Goal: Task Accomplishment & Management: Use online tool/utility

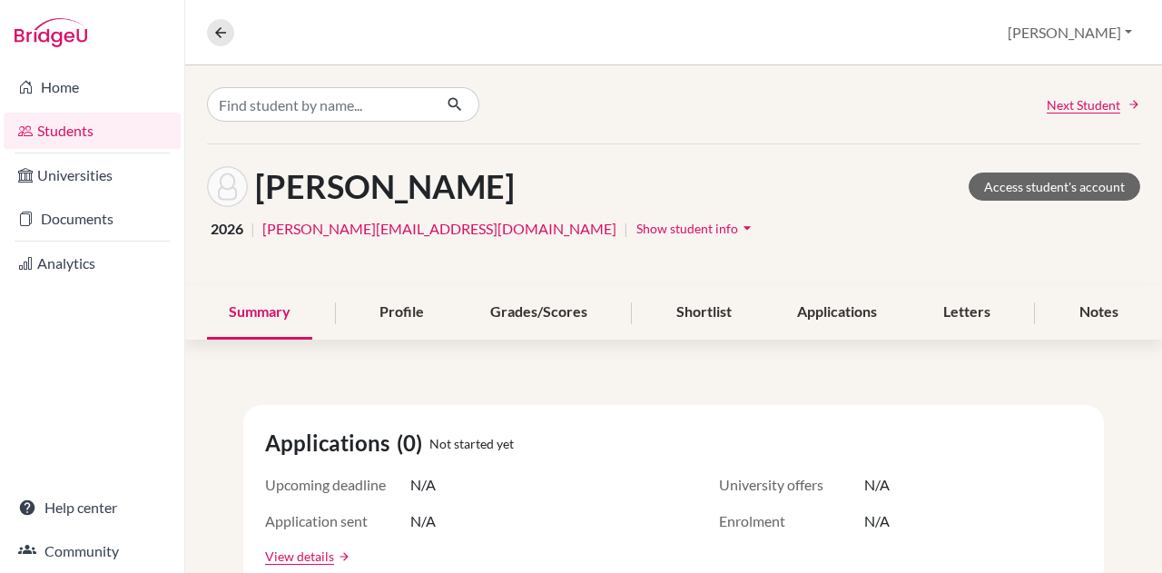
click at [69, 86] on link "Home" at bounding box center [92, 87] width 177 height 36
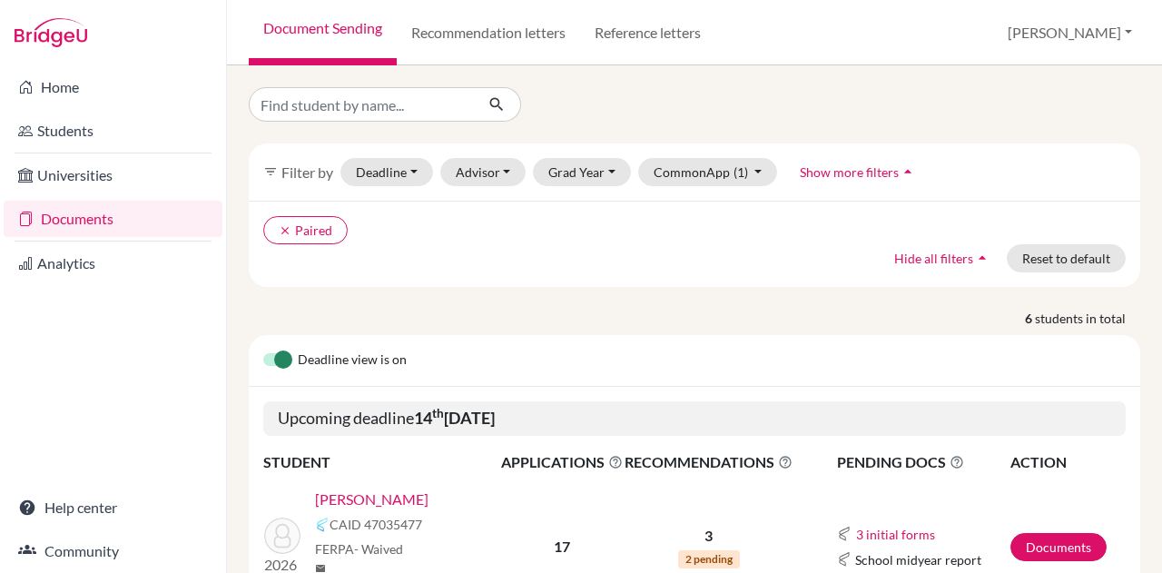
scroll to position [272, 0]
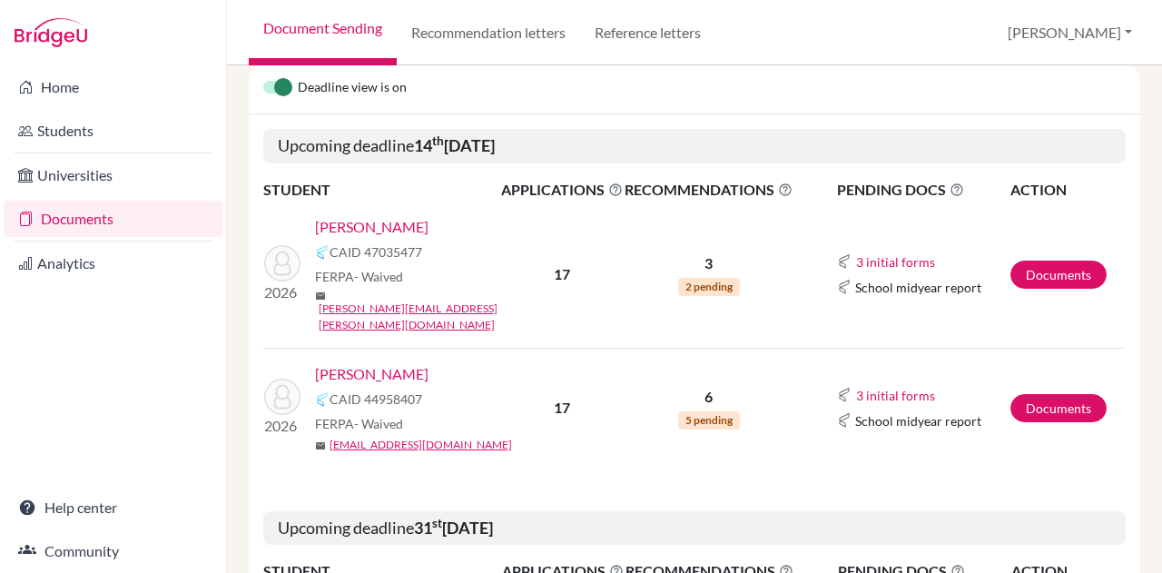
click at [368, 363] on link "[PERSON_NAME]" at bounding box center [372, 374] width 114 height 22
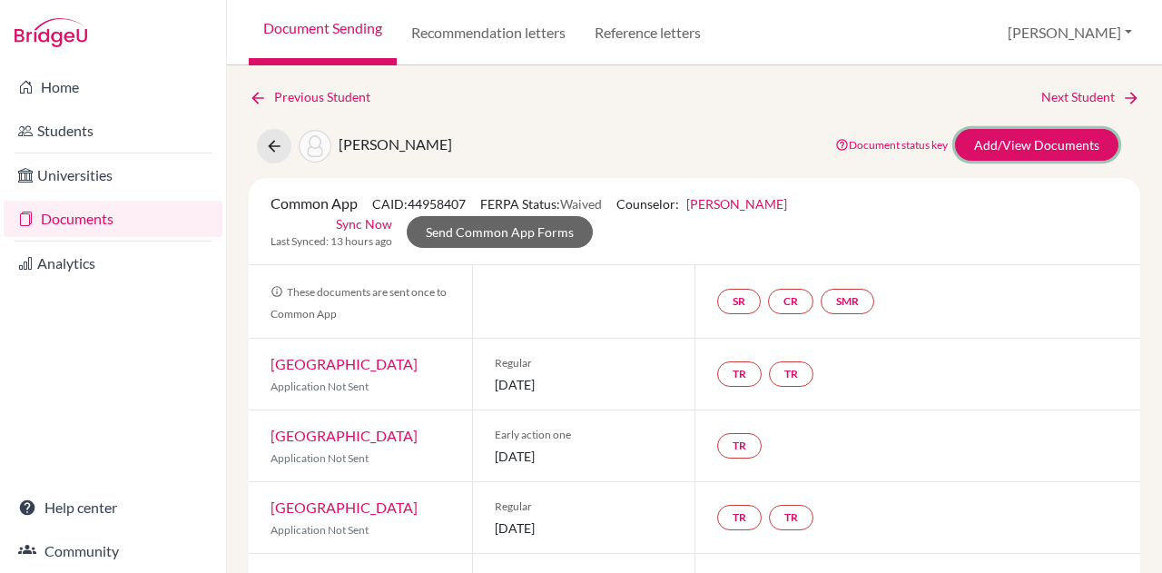
click at [989, 146] on link "Add/View Documents" at bounding box center [1036, 145] width 163 height 32
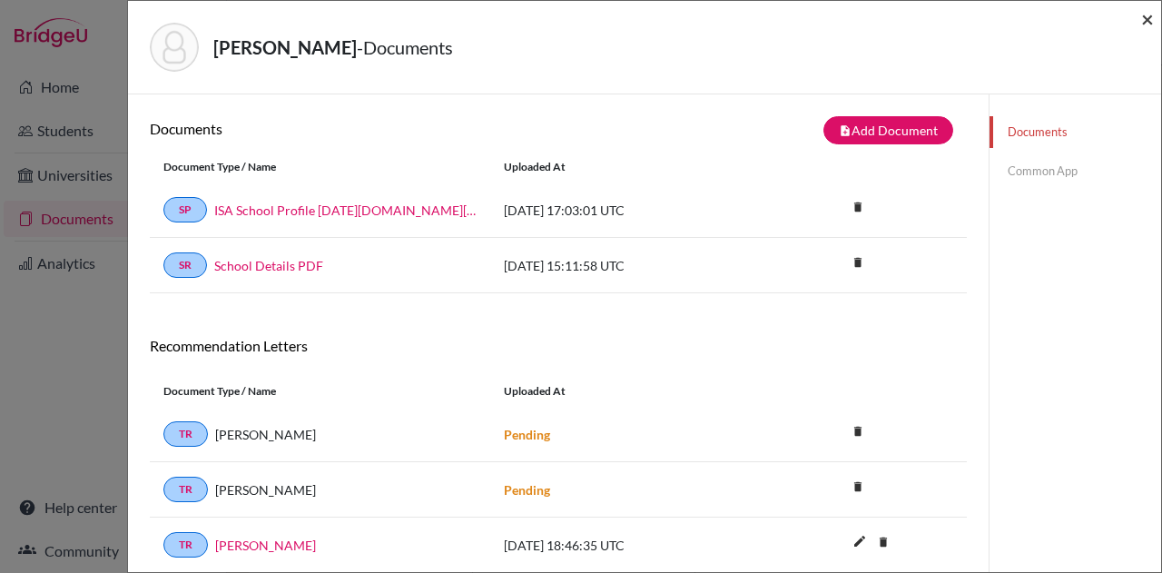
click at [1147, 19] on span "×" at bounding box center [1148, 18] width 13 height 26
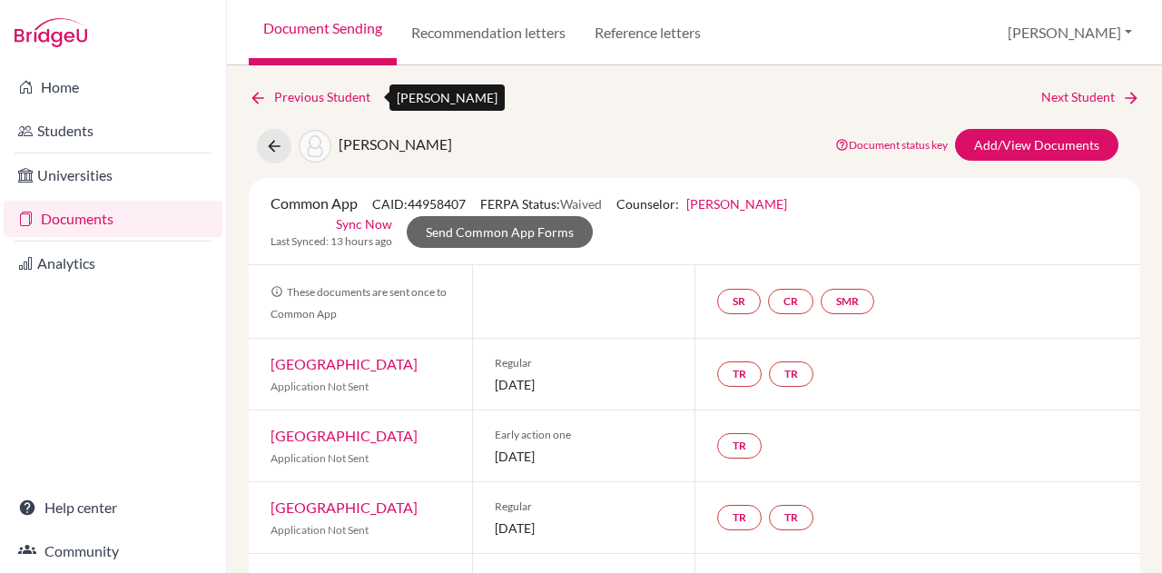
click at [262, 94] on icon at bounding box center [258, 98] width 18 height 18
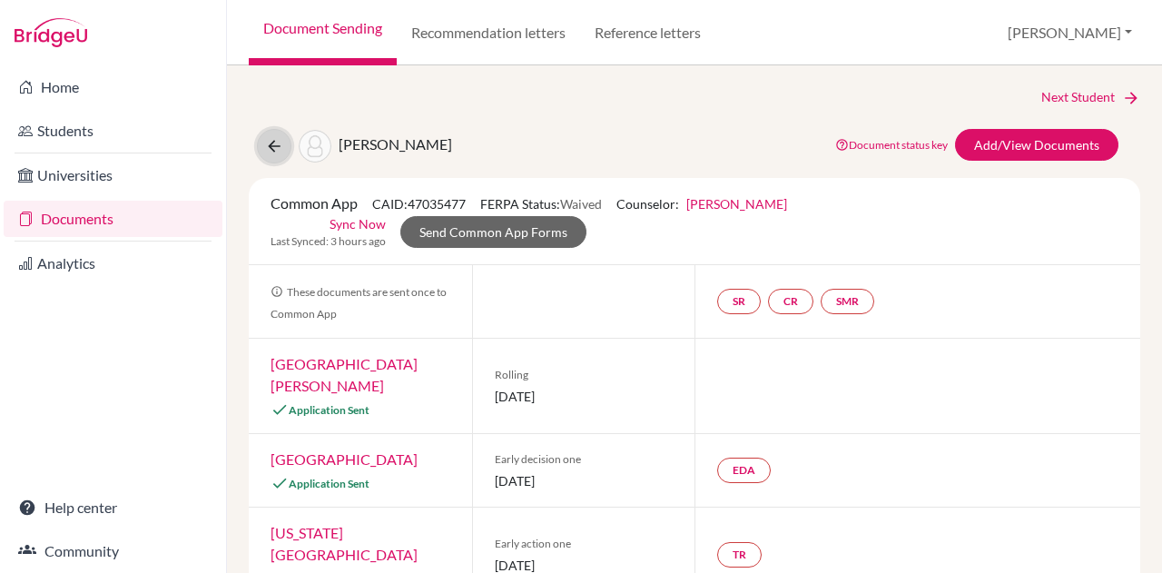
click at [271, 150] on icon at bounding box center [274, 146] width 18 height 18
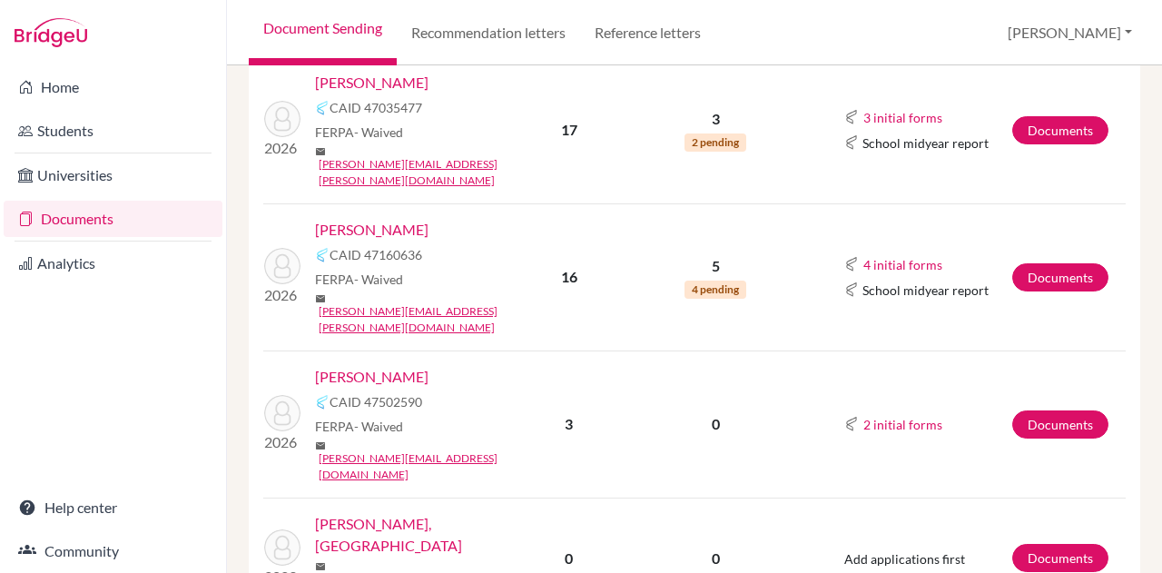
scroll to position [335, 0]
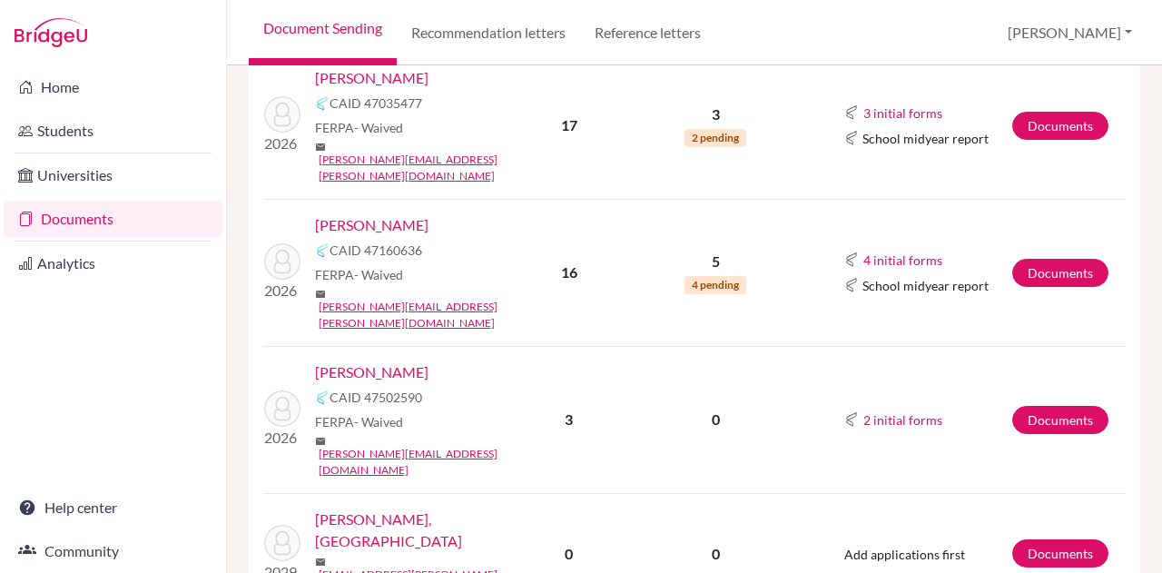
click at [374, 214] on link "Alwani, Krish" at bounding box center [372, 225] width 114 height 22
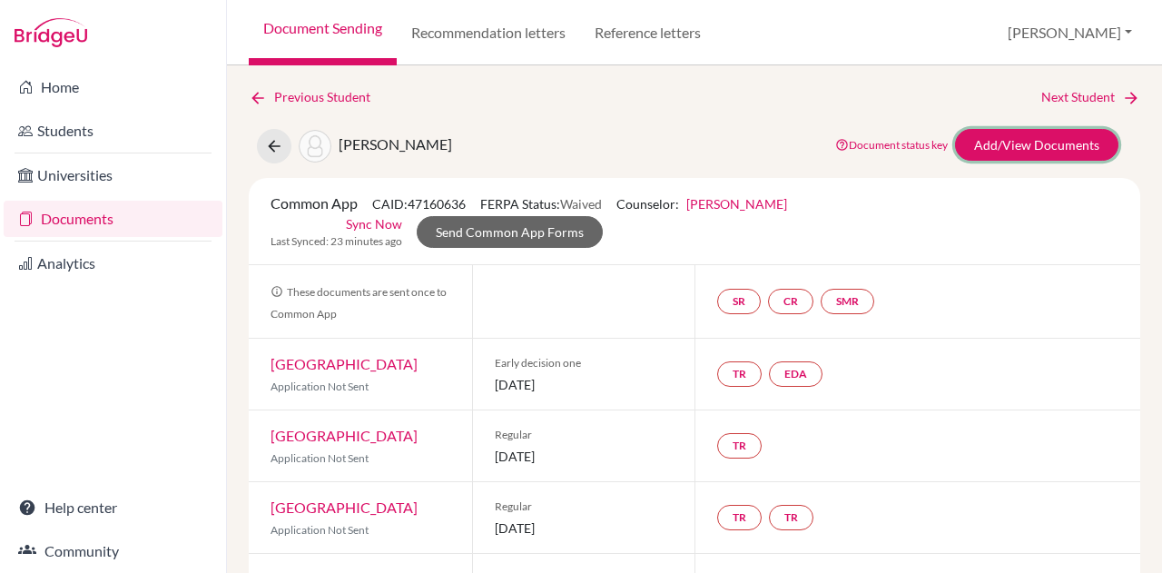
click at [1081, 143] on link "Add/View Documents" at bounding box center [1036, 145] width 163 height 32
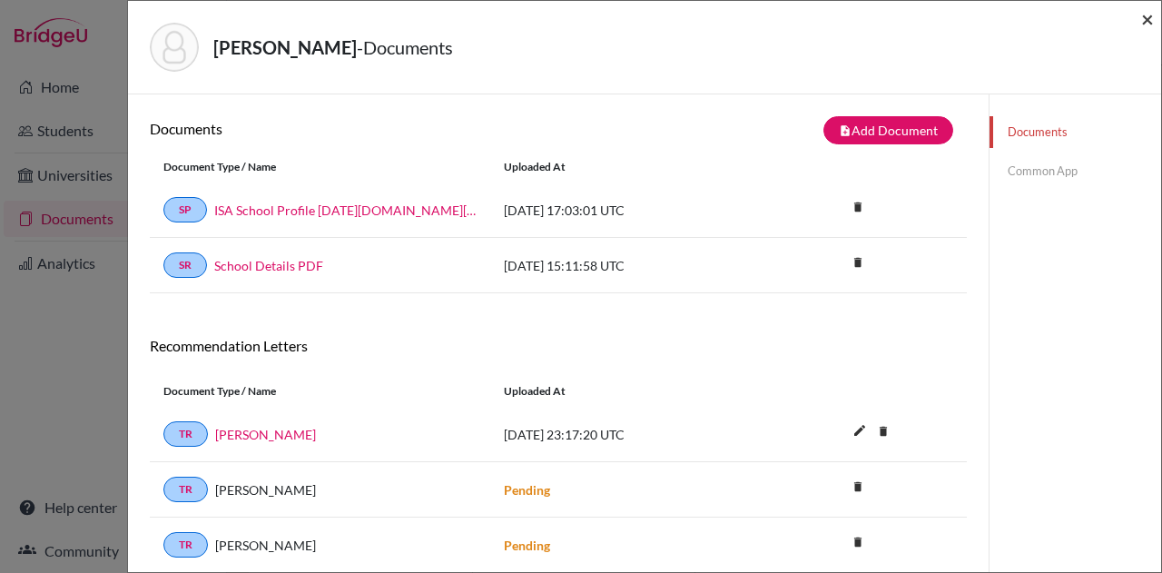
click at [1147, 14] on span "×" at bounding box center [1148, 18] width 13 height 26
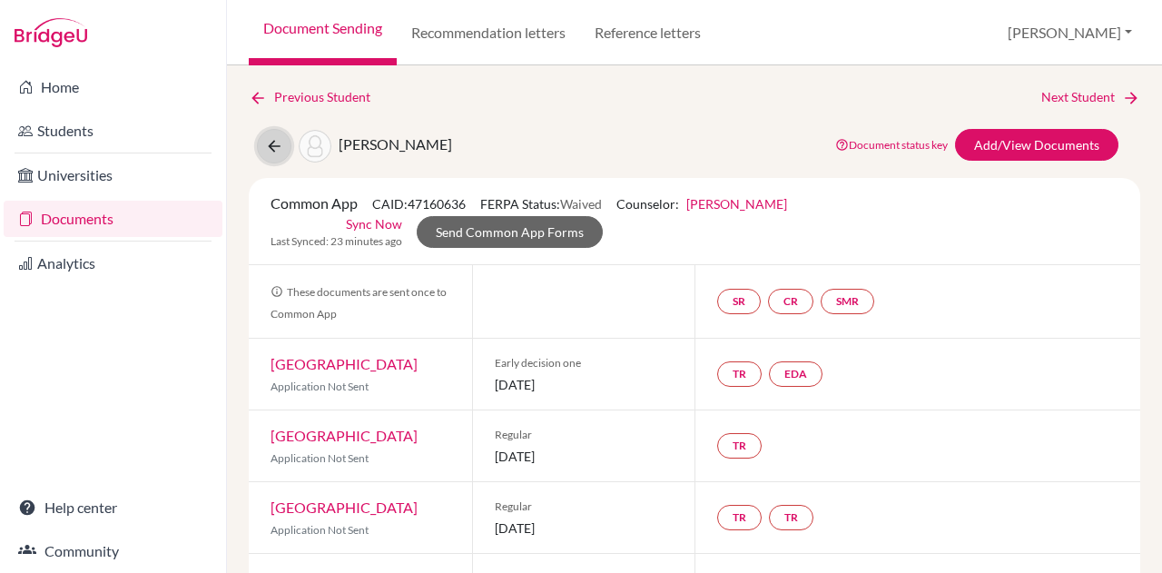
click at [269, 139] on icon at bounding box center [274, 146] width 18 height 18
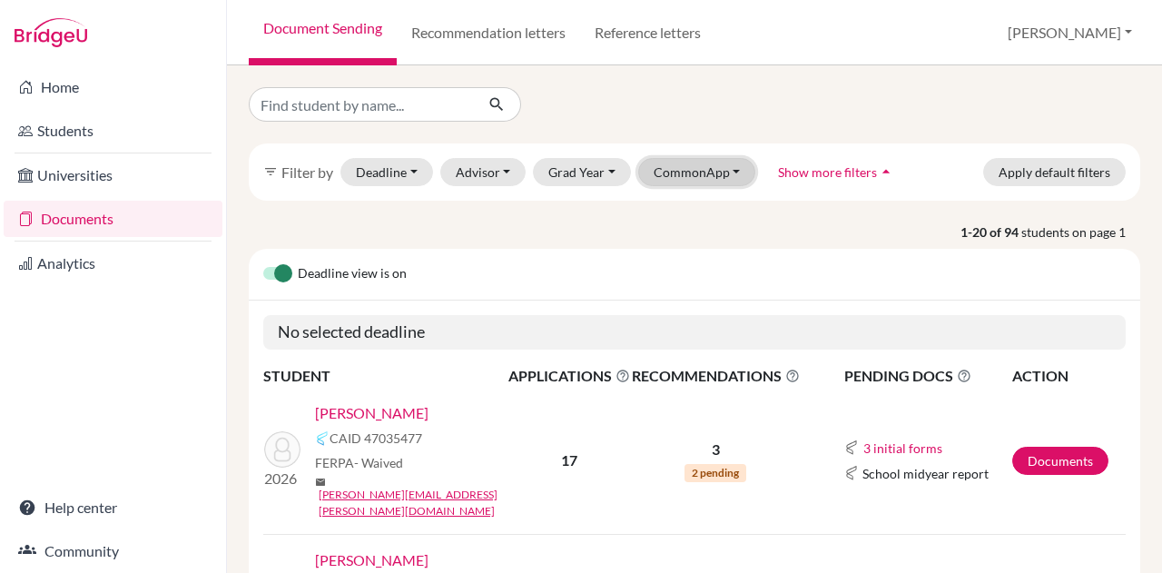
click at [670, 168] on button "CommonApp" at bounding box center [697, 172] width 118 height 28
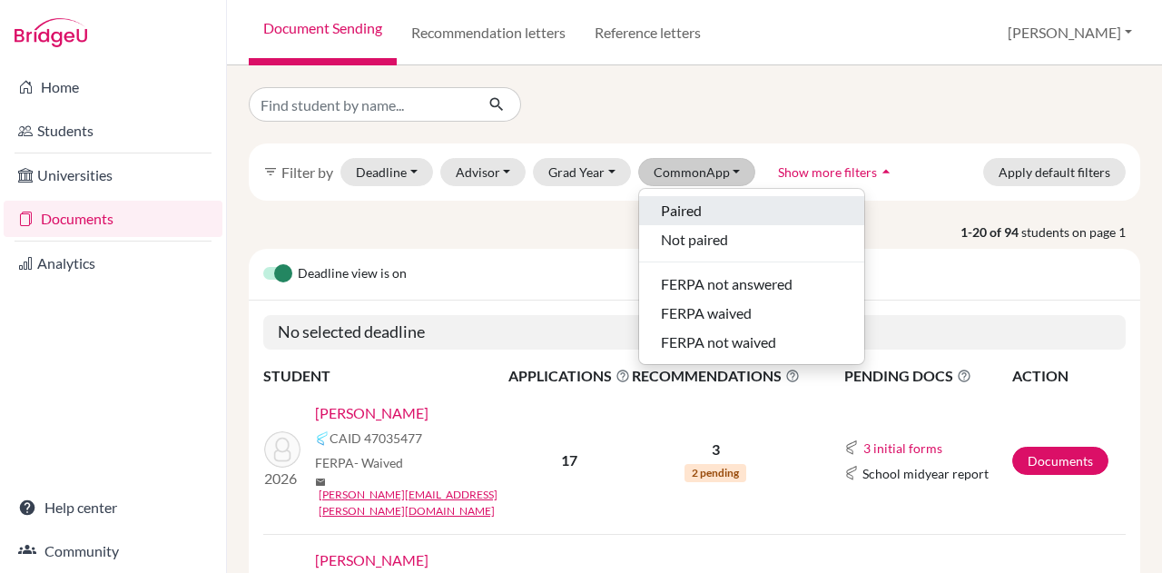
click at [668, 213] on span "Paired" at bounding box center [681, 211] width 41 height 22
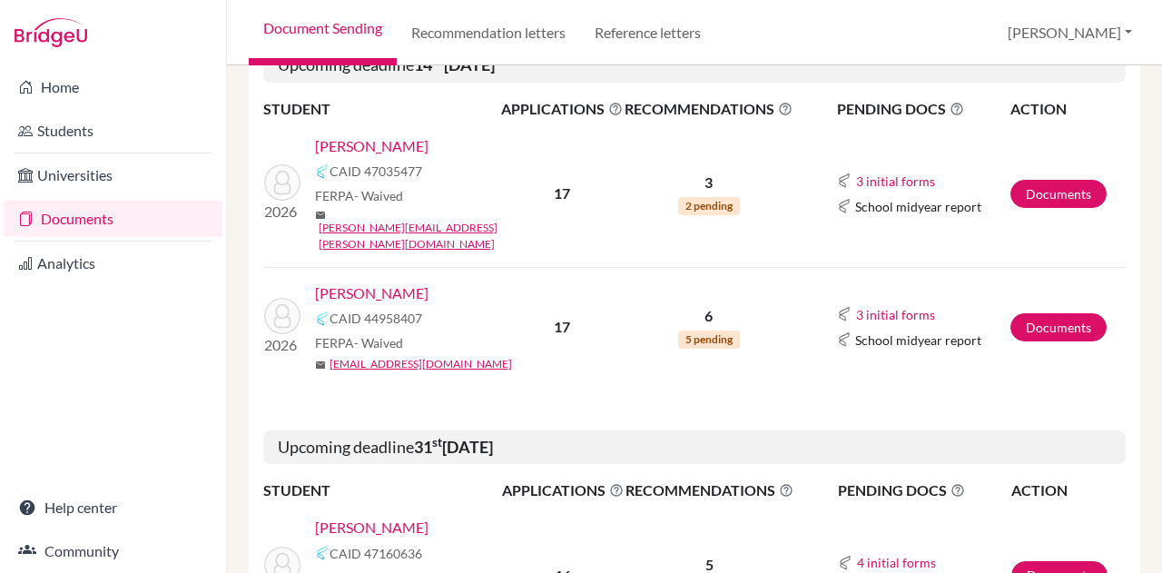
scroll to position [398, 0]
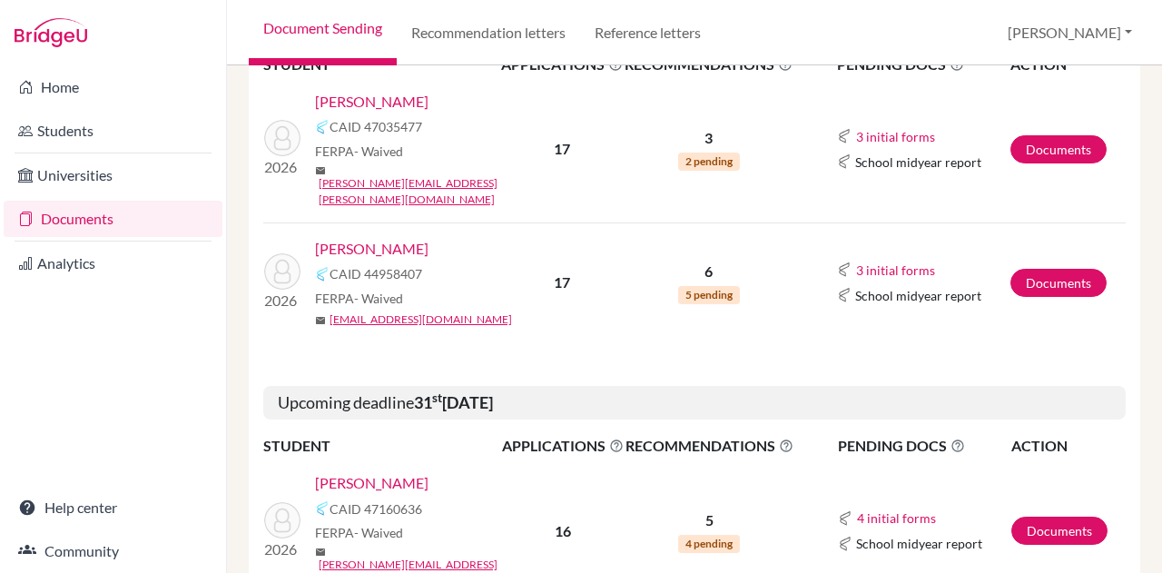
click at [375, 238] on link "Varde, Athena" at bounding box center [372, 249] width 114 height 22
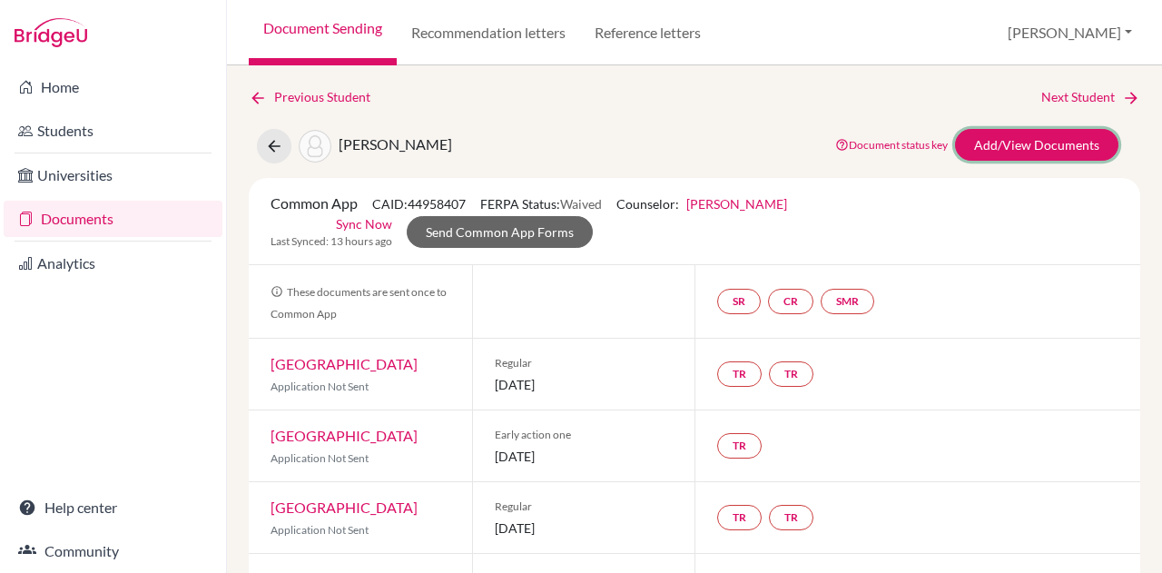
click at [1035, 144] on link "Add/View Documents" at bounding box center [1036, 145] width 163 height 32
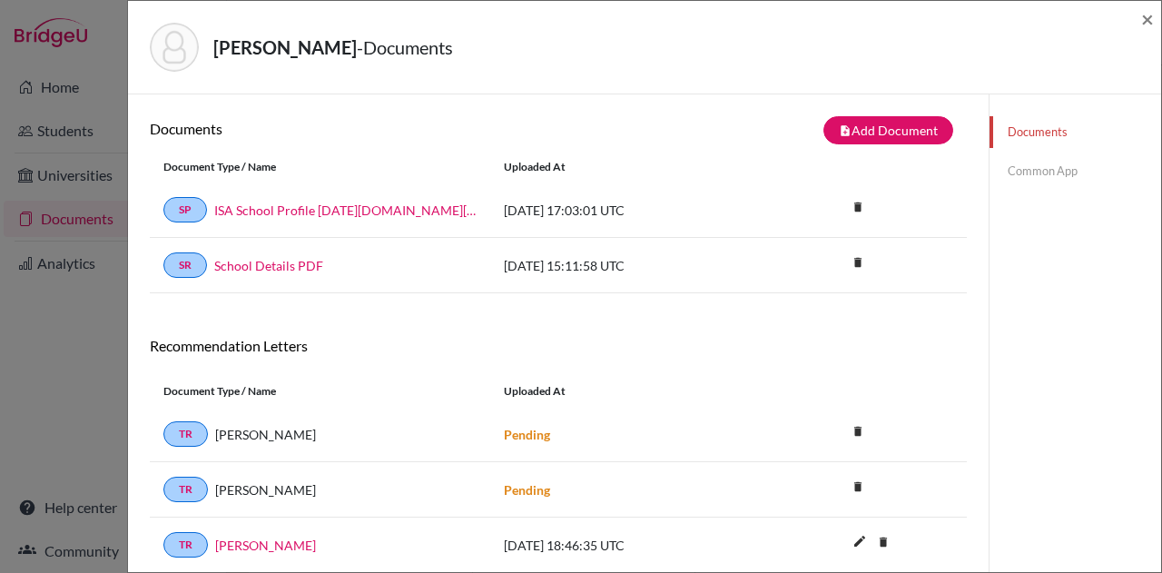
scroll to position [223, 0]
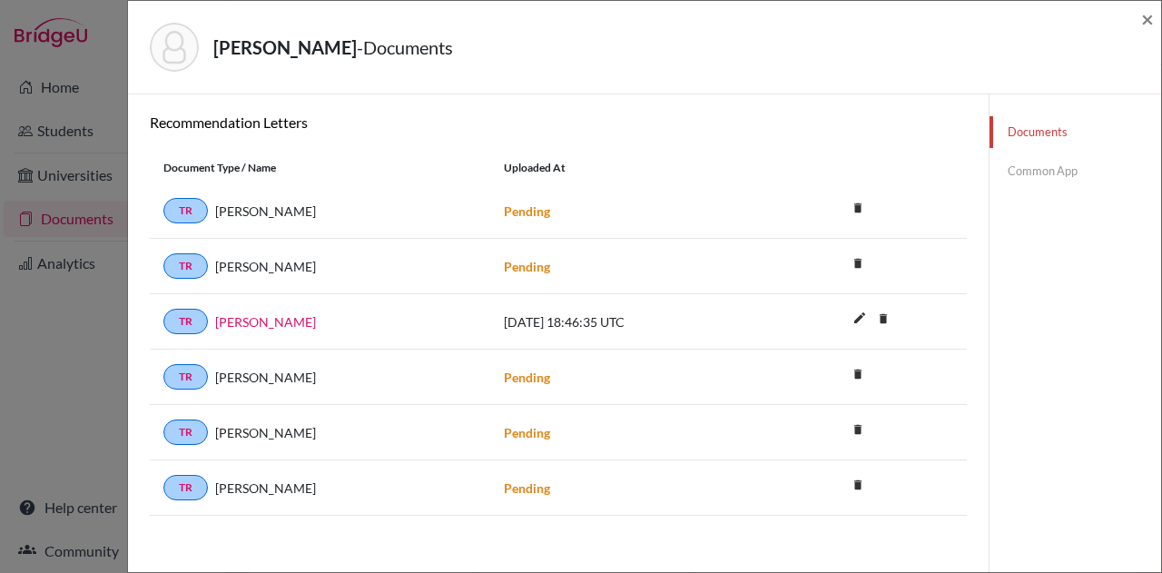
click at [1088, 364] on div "Documents Common App" at bounding box center [1075, 226] width 173 height 710
click at [1145, 21] on span "×" at bounding box center [1148, 18] width 13 height 26
